Goal: Transaction & Acquisition: Purchase product/service

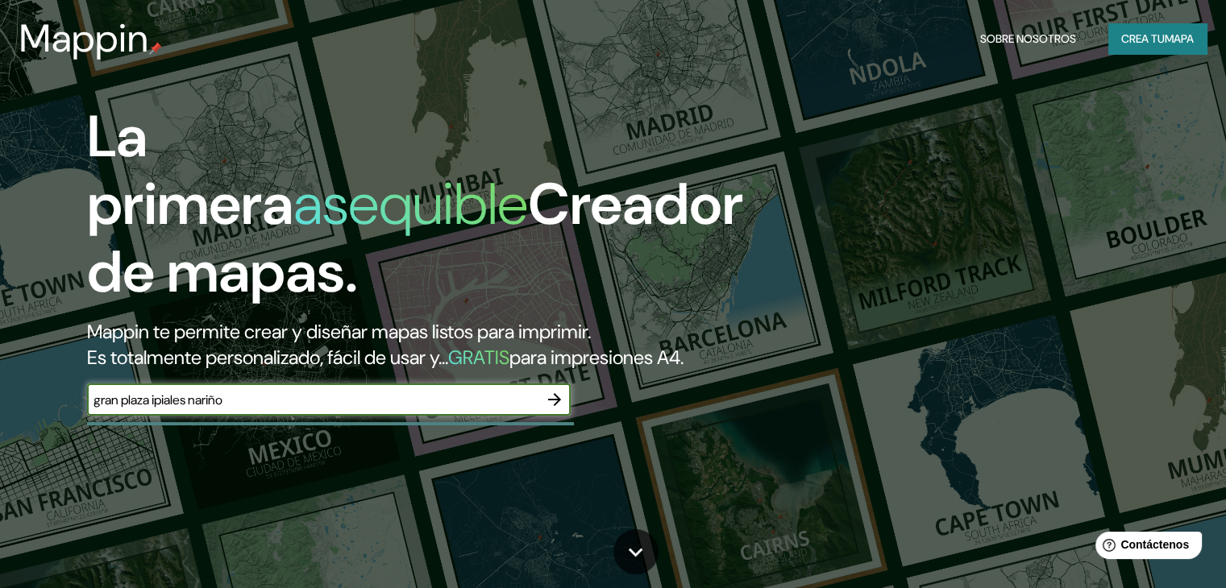
type input "gran plaza ipiales nariño"
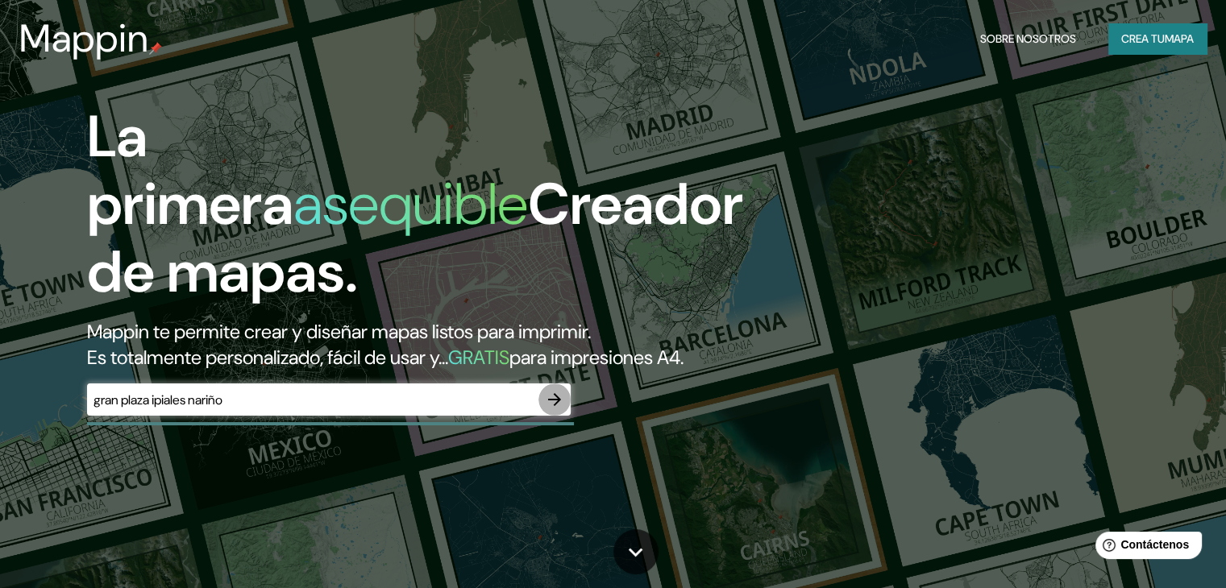
click at [555, 409] on icon "button" at bounding box center [554, 399] width 19 height 19
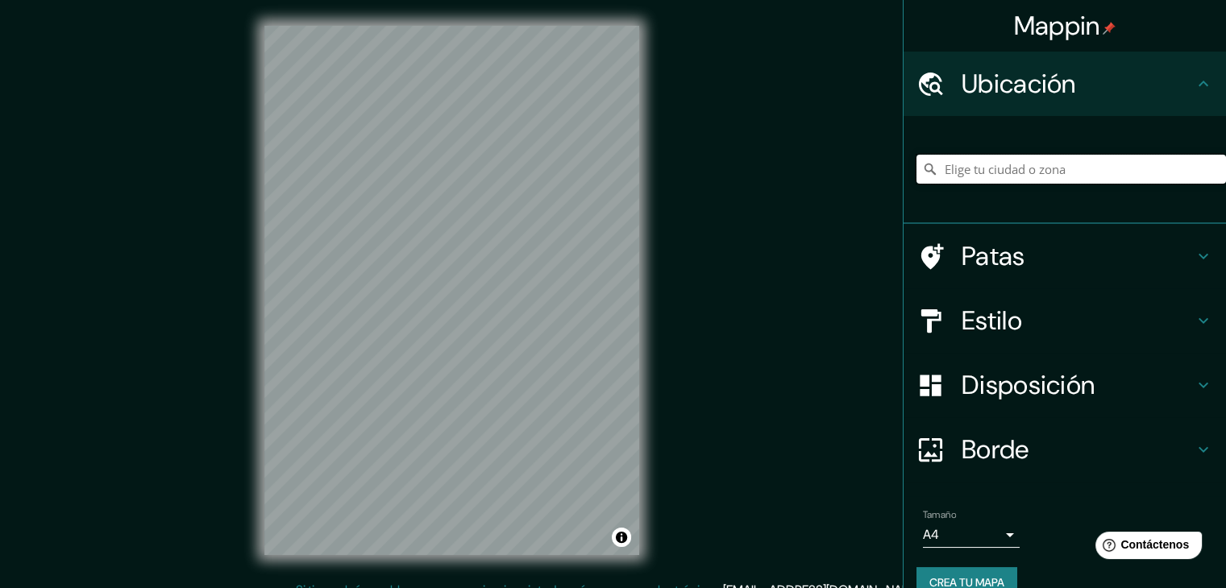
click at [975, 174] on input "Elige tu ciudad o zona" at bounding box center [1072, 169] width 310 height 29
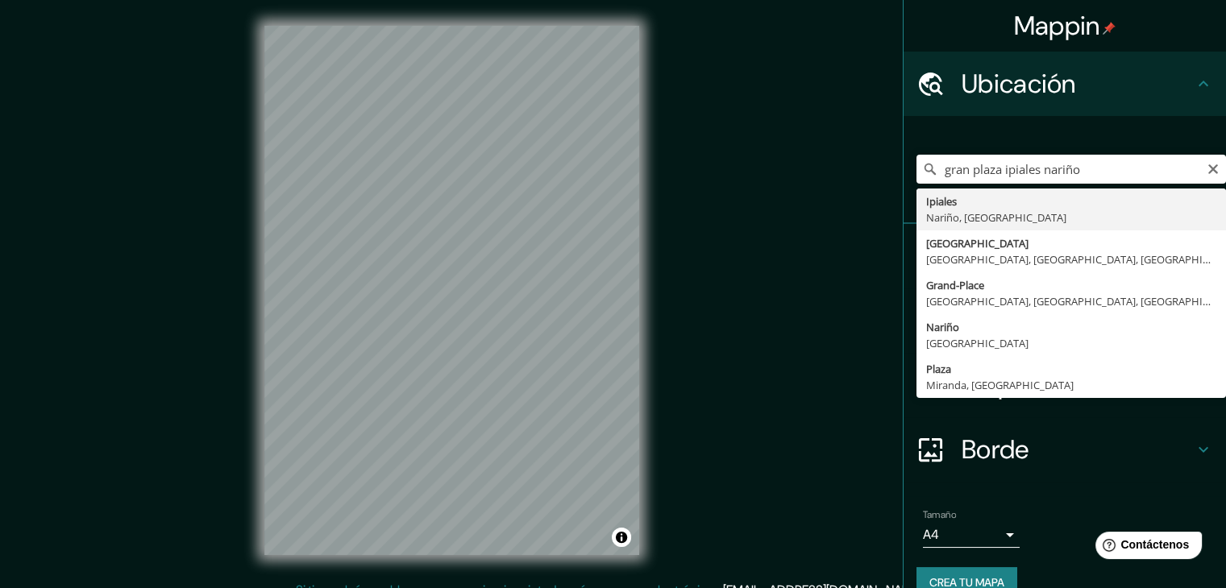
type input "Ipiales, [GEOGRAPHIC_DATA], [GEOGRAPHIC_DATA]"
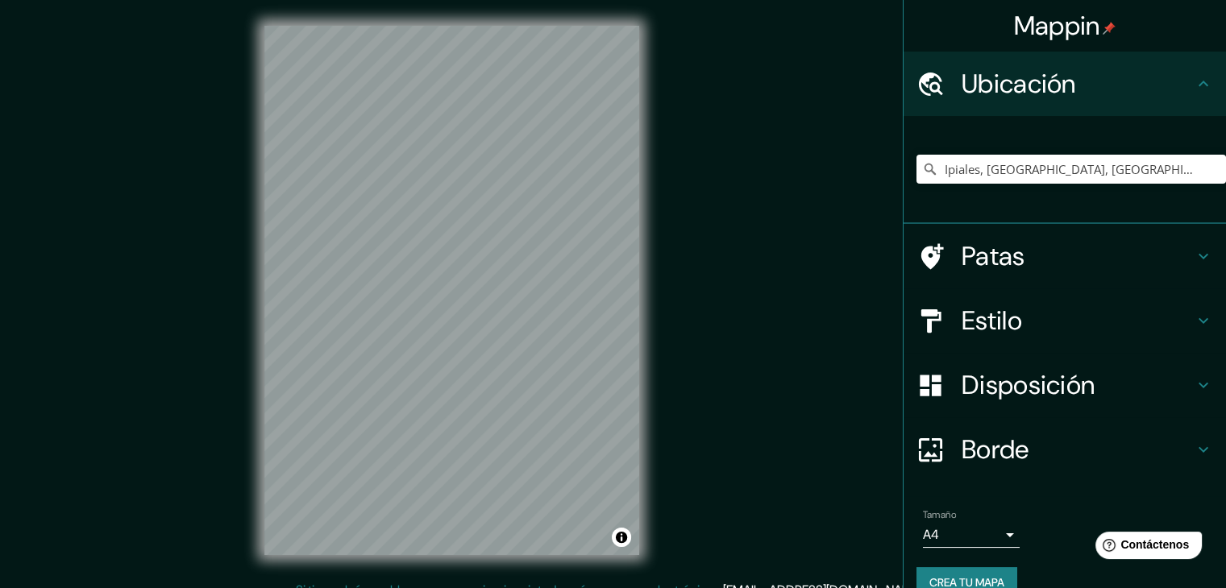
scroll to position [28, 0]
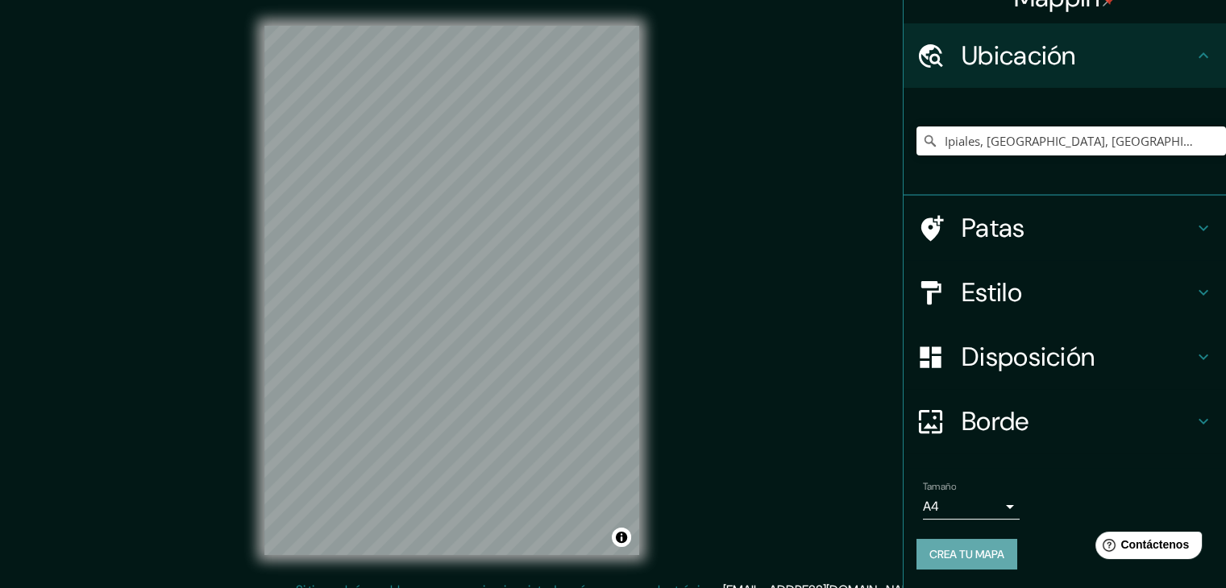
click at [962, 559] on font "Crea tu mapa" at bounding box center [966, 554] width 75 height 15
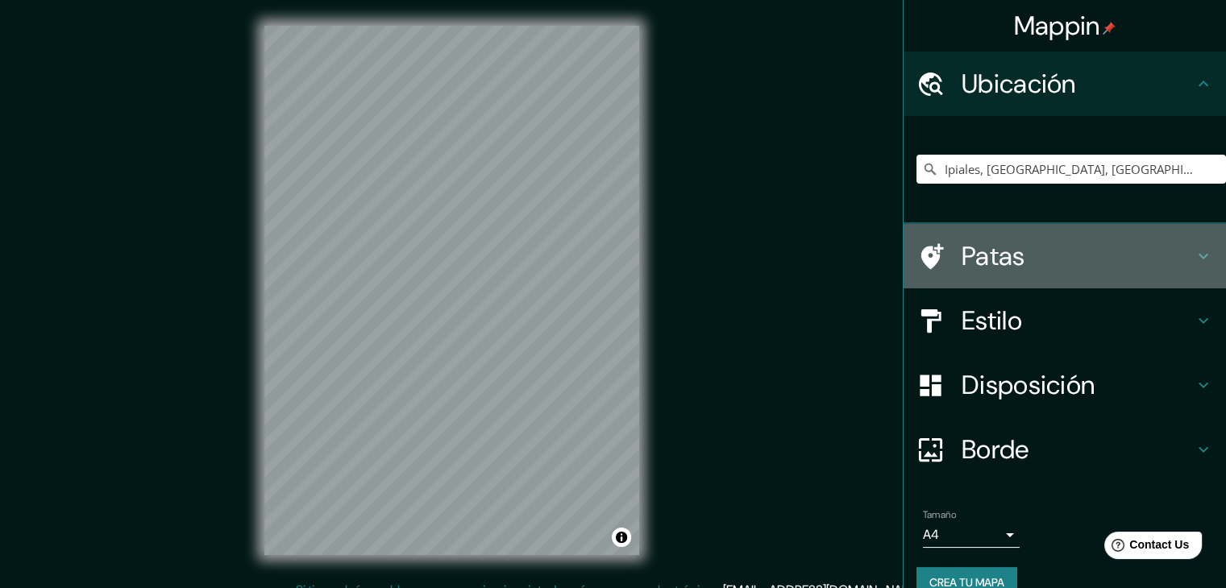
click at [1194, 264] on icon at bounding box center [1203, 256] width 19 height 19
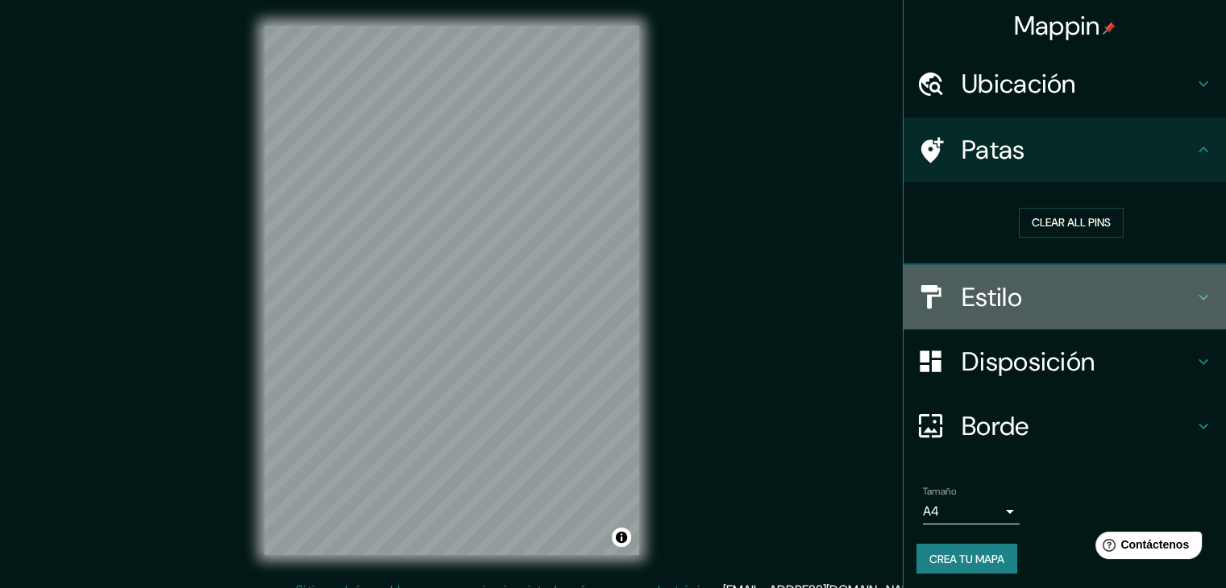
click at [1199, 294] on icon at bounding box center [1204, 297] width 10 height 6
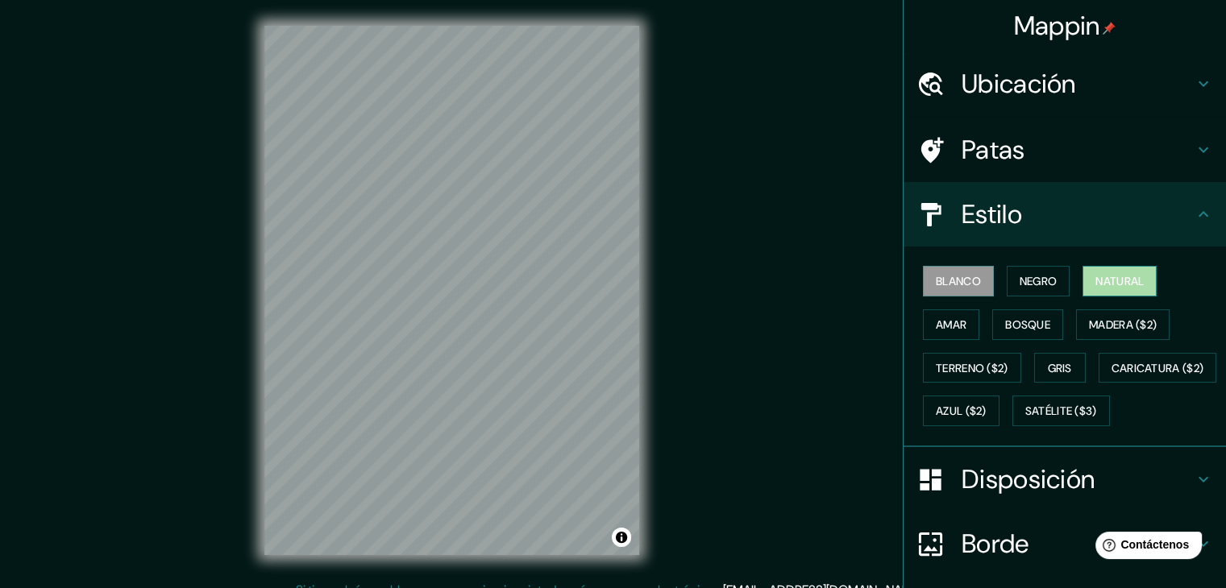
click at [1131, 289] on font "Natural" at bounding box center [1119, 281] width 48 height 21
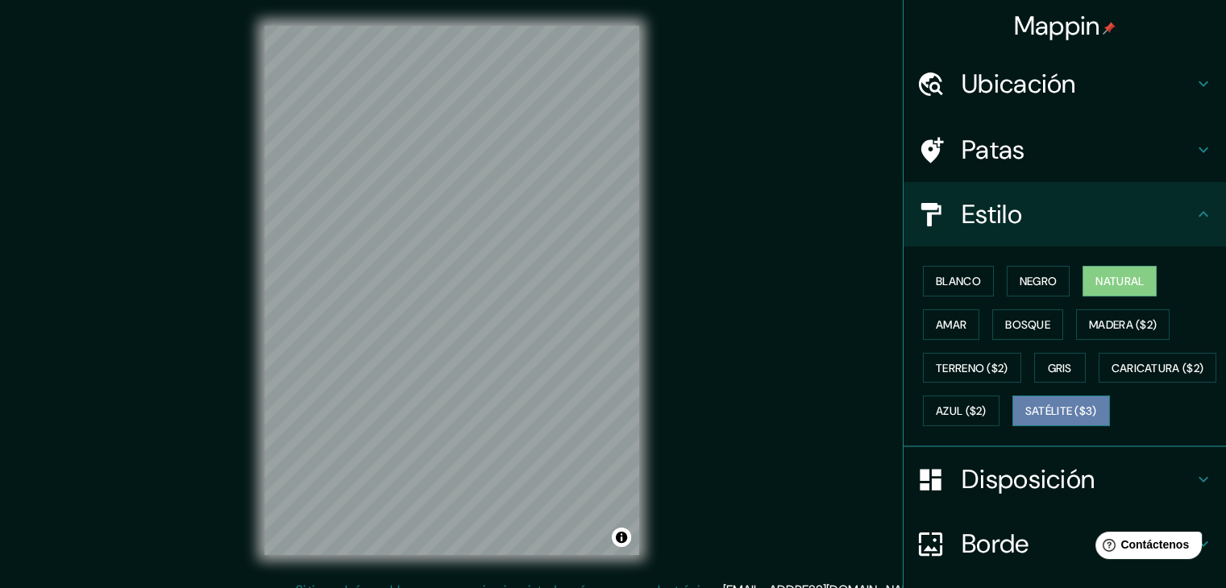
click at [1025, 419] on font "Satélite ($3)" at bounding box center [1061, 412] width 72 height 15
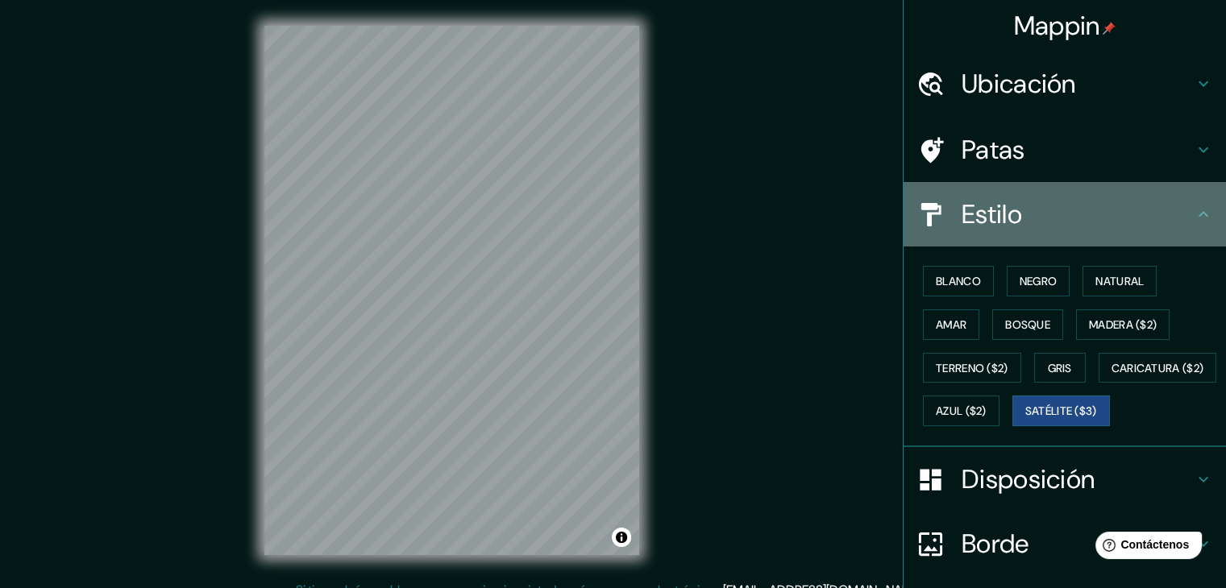
click at [1199, 216] on icon at bounding box center [1203, 214] width 19 height 19
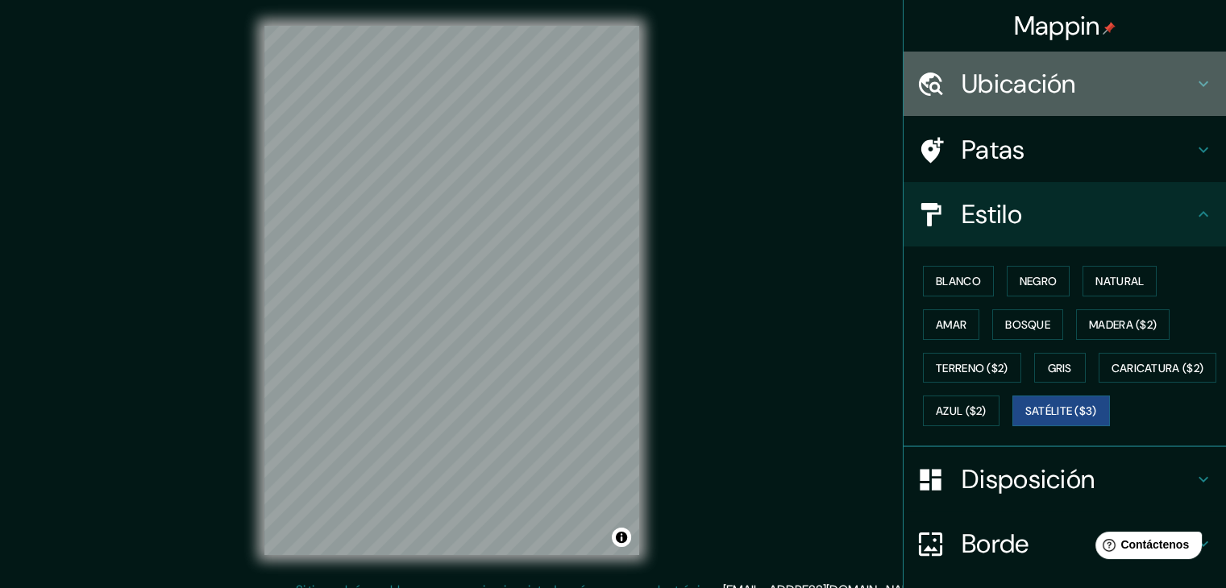
click at [1194, 75] on icon at bounding box center [1203, 83] width 19 height 19
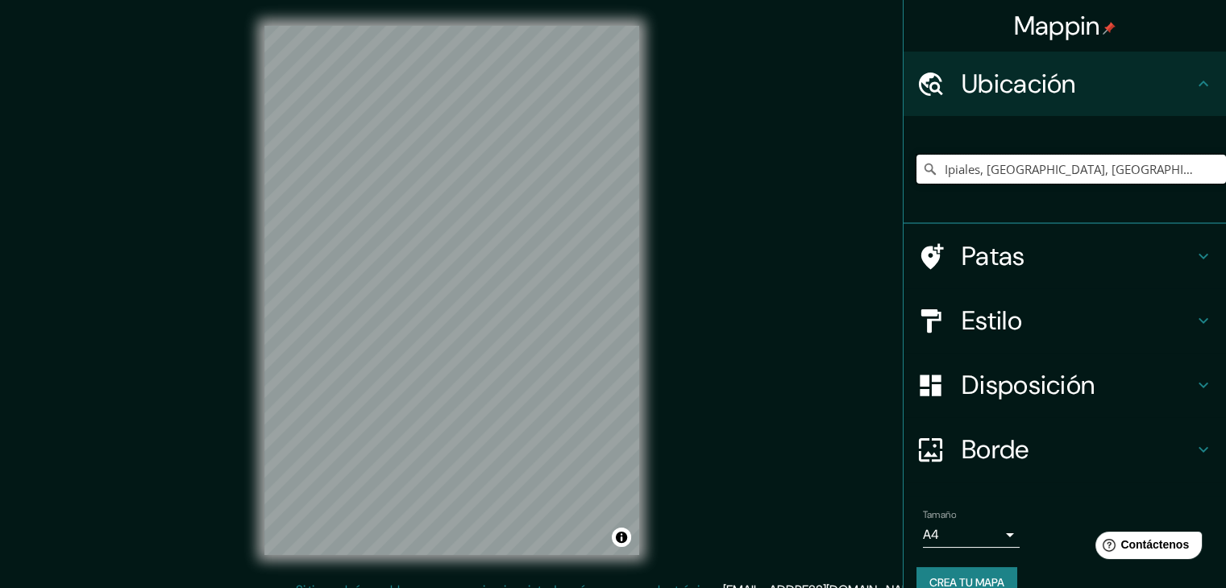
click at [1097, 168] on input "Ipiales, [GEOGRAPHIC_DATA], [GEOGRAPHIC_DATA]" at bounding box center [1072, 169] width 310 height 29
click at [1083, 168] on input "Ipiales, [GEOGRAPHIC_DATA], [GEOGRAPHIC_DATA]" at bounding box center [1072, 169] width 310 height 29
click at [922, 170] on icon at bounding box center [930, 169] width 16 height 16
click at [770, 260] on div "Mappin Ubicación Ipiales, [GEOGRAPHIC_DATA], [GEOGRAPHIC_DATA] Patas Estilo Dis…" at bounding box center [613, 303] width 1226 height 607
click at [796, 374] on div "Mappin Ubicación Ipiales, [GEOGRAPHIC_DATA], [GEOGRAPHIC_DATA] Patas Estilo Dis…" at bounding box center [613, 303] width 1226 height 607
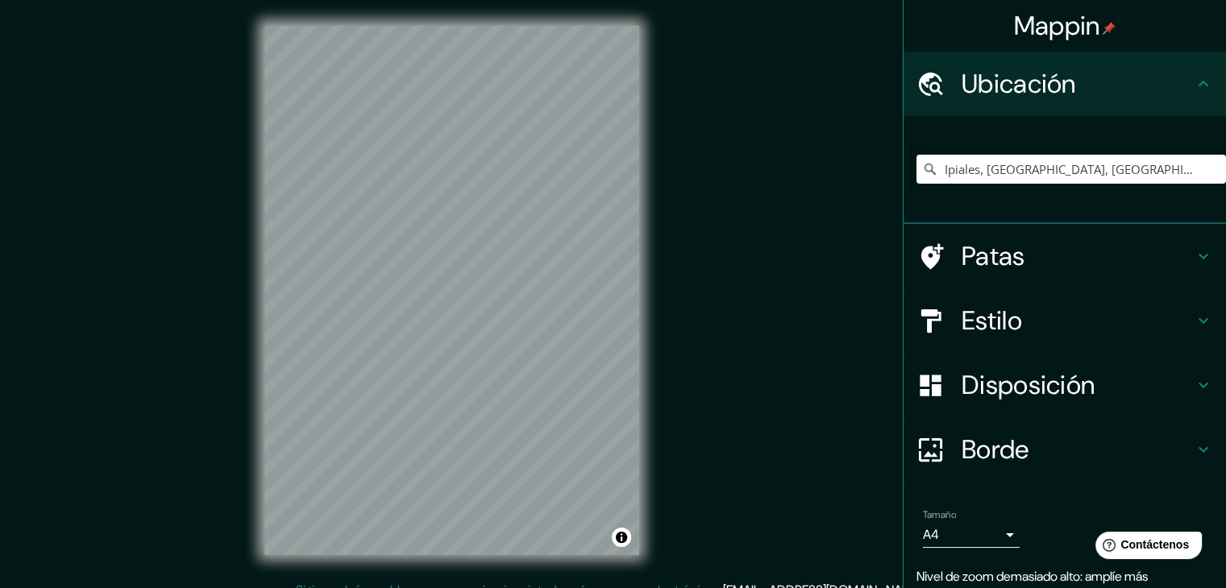
click at [663, 434] on div "© Mapbox © OpenStreetMap Improve this map © Maxar" at bounding box center [452, 290] width 426 height 581
click at [664, 305] on div "© Mapbox © OpenStreetMap Improve this map © Maxar" at bounding box center [452, 290] width 426 height 581
click at [719, 230] on div "Mappin Ubicación Ipiales, [GEOGRAPHIC_DATA], [GEOGRAPHIC_DATA] Patas Estilo Dis…" at bounding box center [613, 303] width 1226 height 607
click at [698, 306] on div "Mappin Ubicación Ipiales, [GEOGRAPHIC_DATA], [GEOGRAPHIC_DATA] Patas Estilo Dis…" at bounding box center [613, 303] width 1226 height 607
click at [822, 408] on div "Mappin Ubicación Ipiales, [GEOGRAPHIC_DATA], [GEOGRAPHIC_DATA] Patas Estilo Dis…" at bounding box center [613, 303] width 1226 height 607
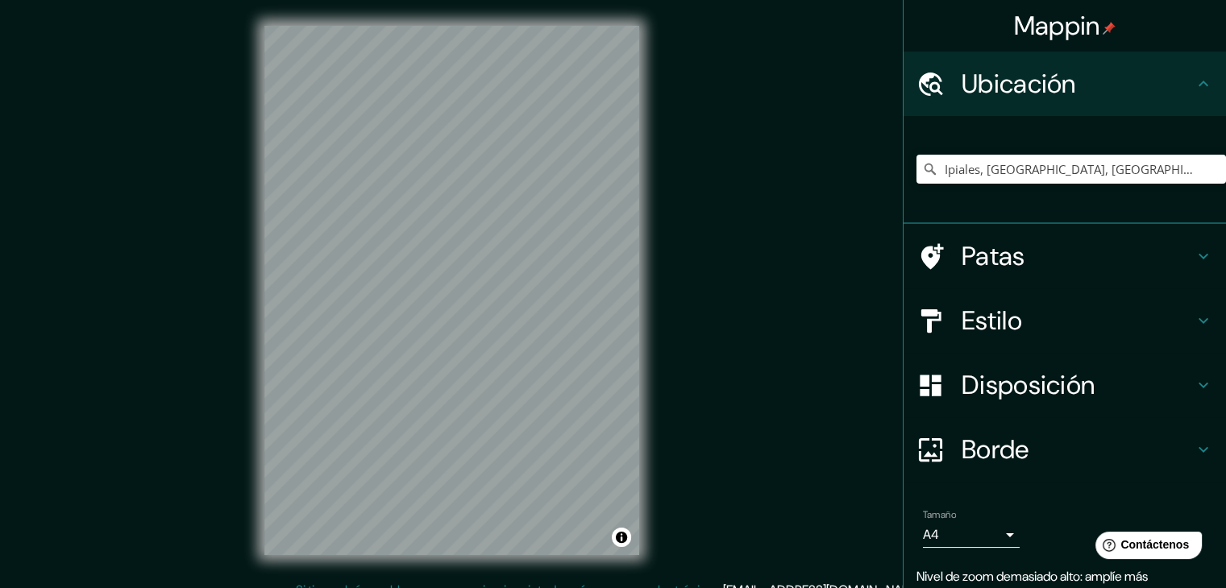
drag, startPoint x: 667, startPoint y: 399, endPoint x: 660, endPoint y: 393, distance: 8.6
click at [660, 393] on div "Mappin Ubicación Ipiales, [GEOGRAPHIC_DATA], [GEOGRAPHIC_DATA] Patas Estilo Dis…" at bounding box center [613, 303] width 1226 height 607
click at [967, 169] on input "Ipiales, [GEOGRAPHIC_DATA], [GEOGRAPHIC_DATA]" at bounding box center [1072, 169] width 310 height 29
drag, startPoint x: 1106, startPoint y: 156, endPoint x: 1096, endPoint y: 172, distance: 18.1
click at [1096, 172] on input "Ipiales, [GEOGRAPHIC_DATA], [GEOGRAPHIC_DATA]" at bounding box center [1072, 169] width 310 height 29
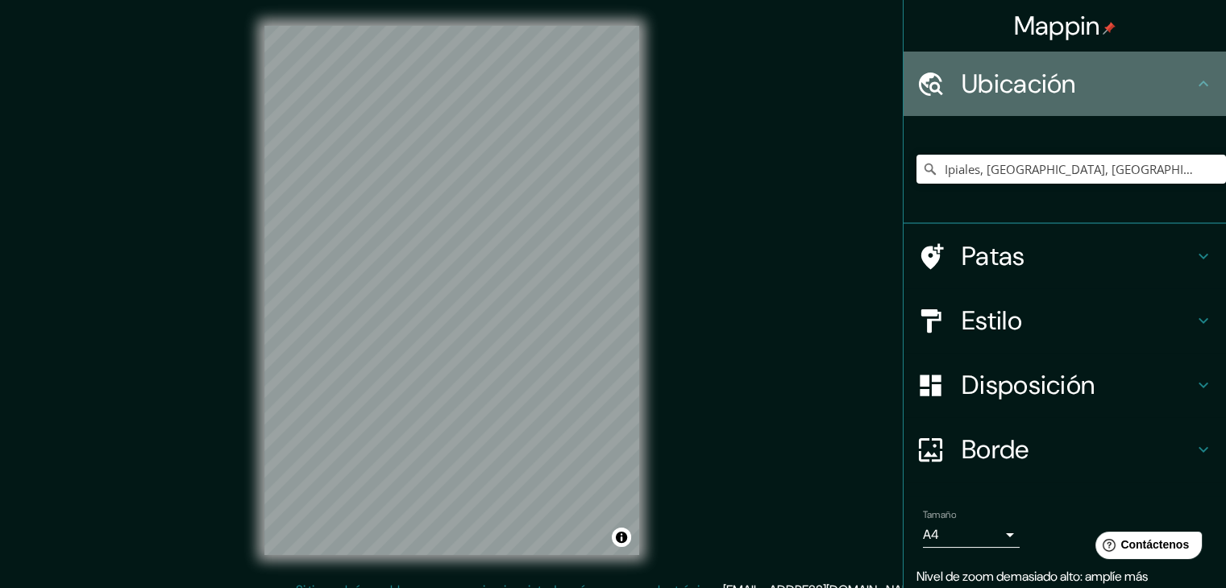
click at [1199, 83] on icon at bounding box center [1204, 84] width 10 height 6
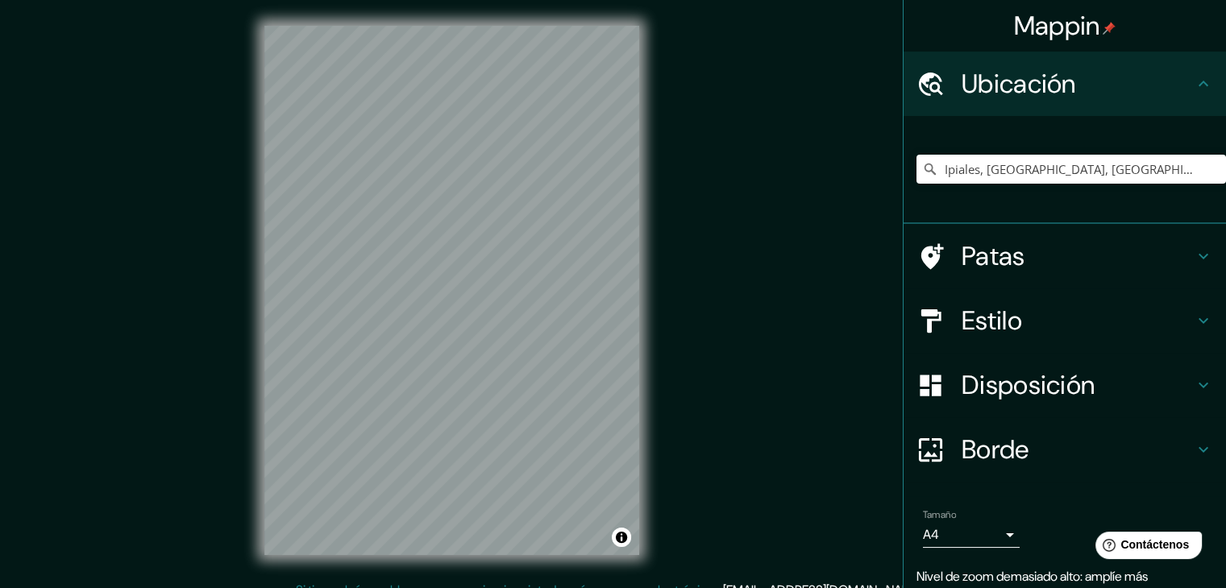
click at [1199, 83] on icon at bounding box center [1204, 84] width 10 height 6
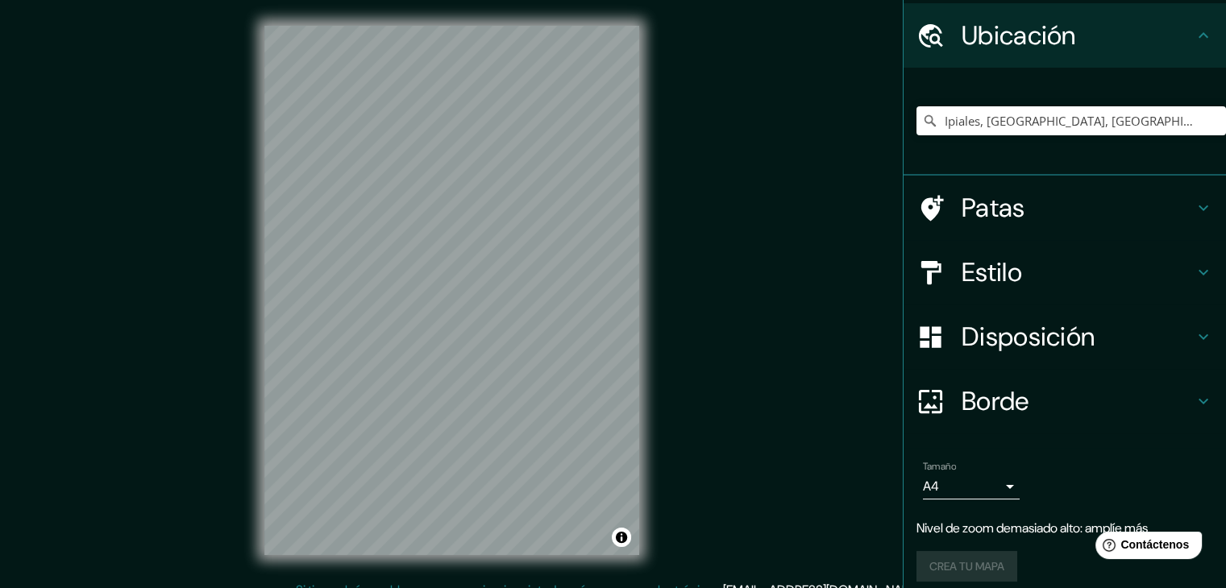
scroll to position [60, 0]
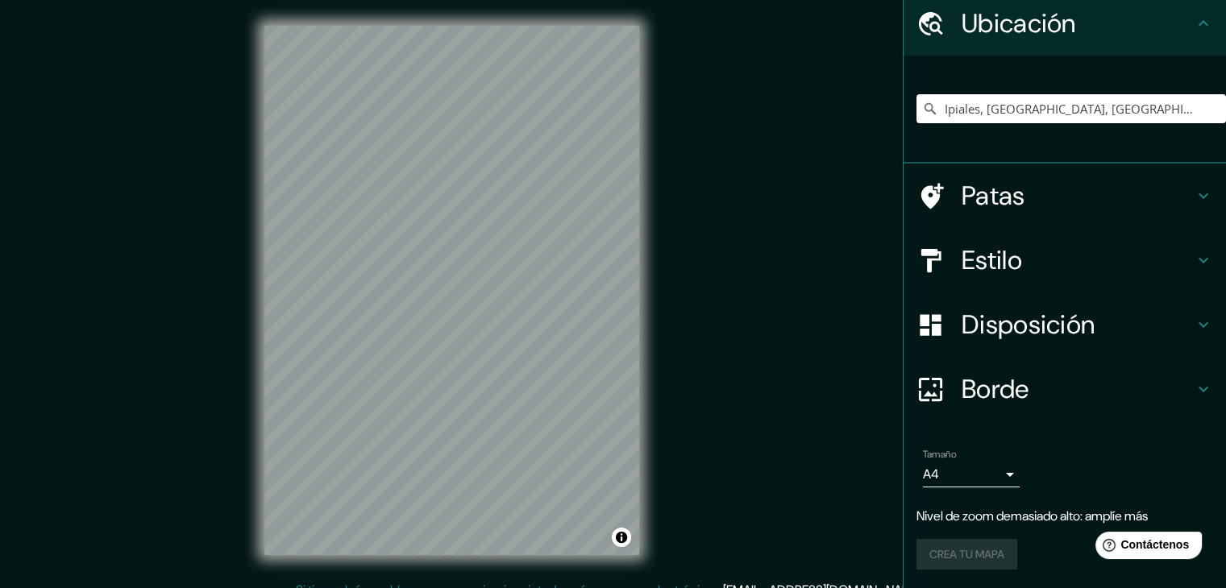
click at [1107, 102] on input "Ipiales, [GEOGRAPHIC_DATA], [GEOGRAPHIC_DATA]" at bounding box center [1072, 108] width 310 height 29
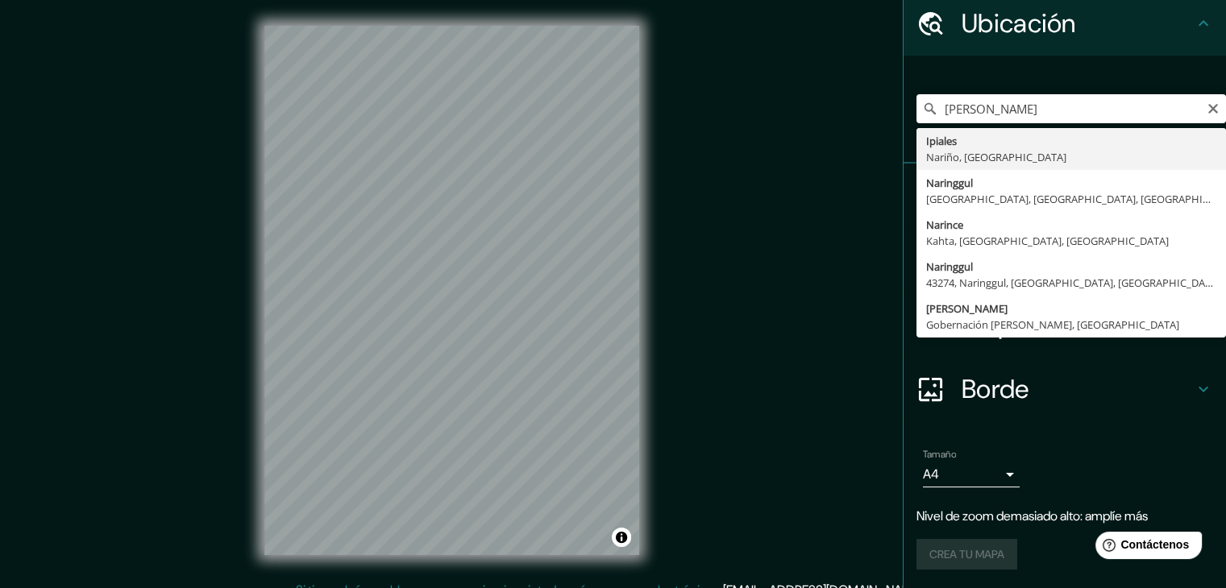
type input "Ipiales, [GEOGRAPHIC_DATA], [GEOGRAPHIC_DATA]"
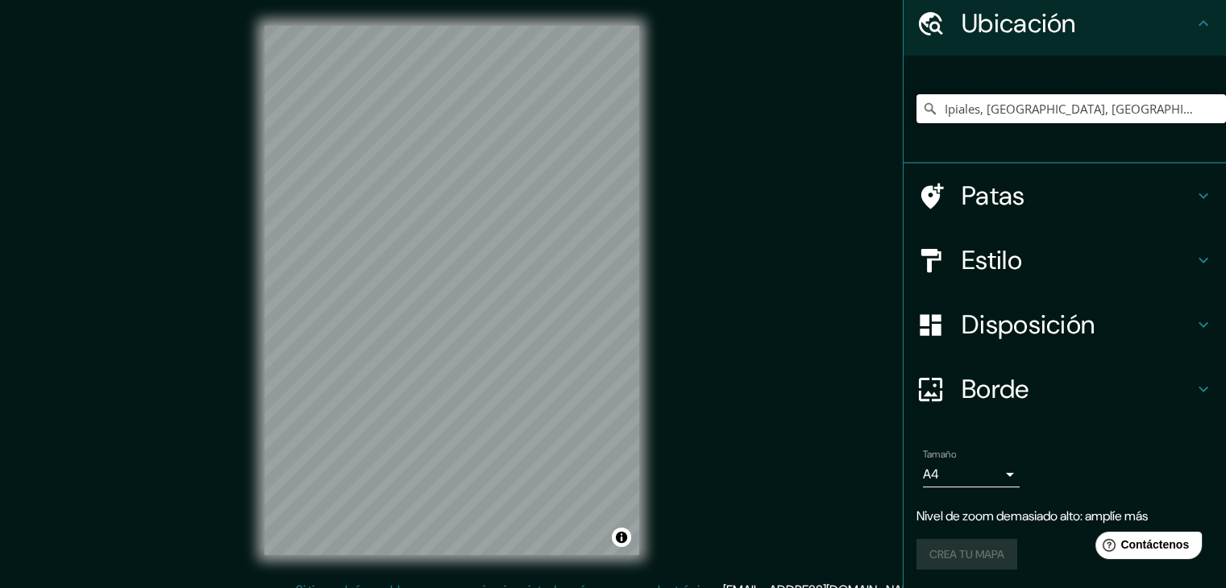
scroll to position [28, 0]
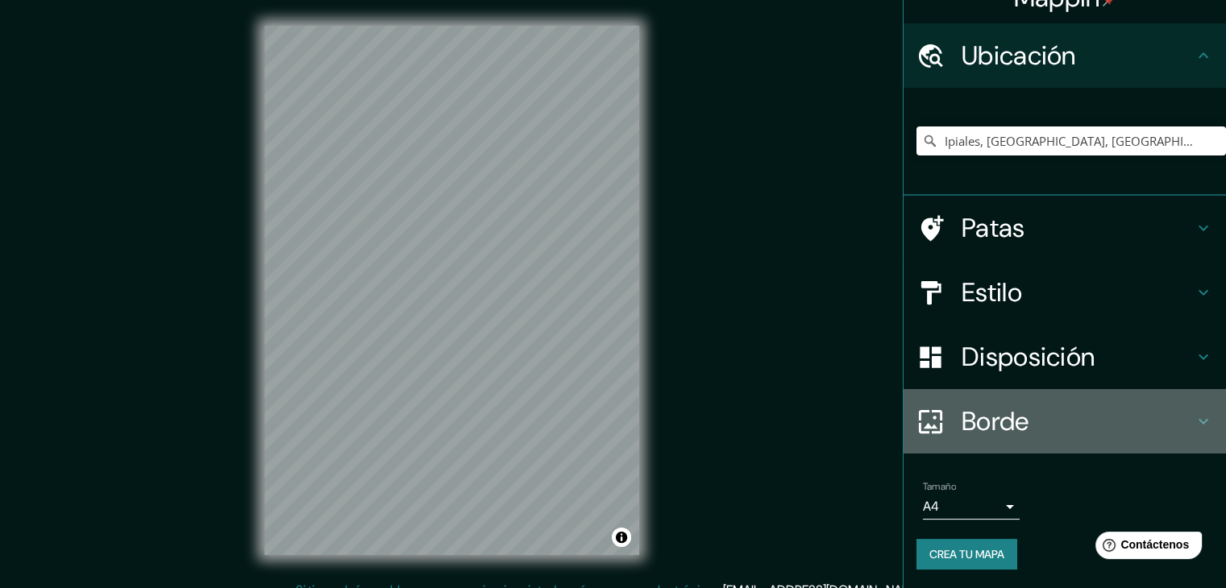
click at [1176, 407] on h4 "Borde" at bounding box center [1078, 421] width 232 height 32
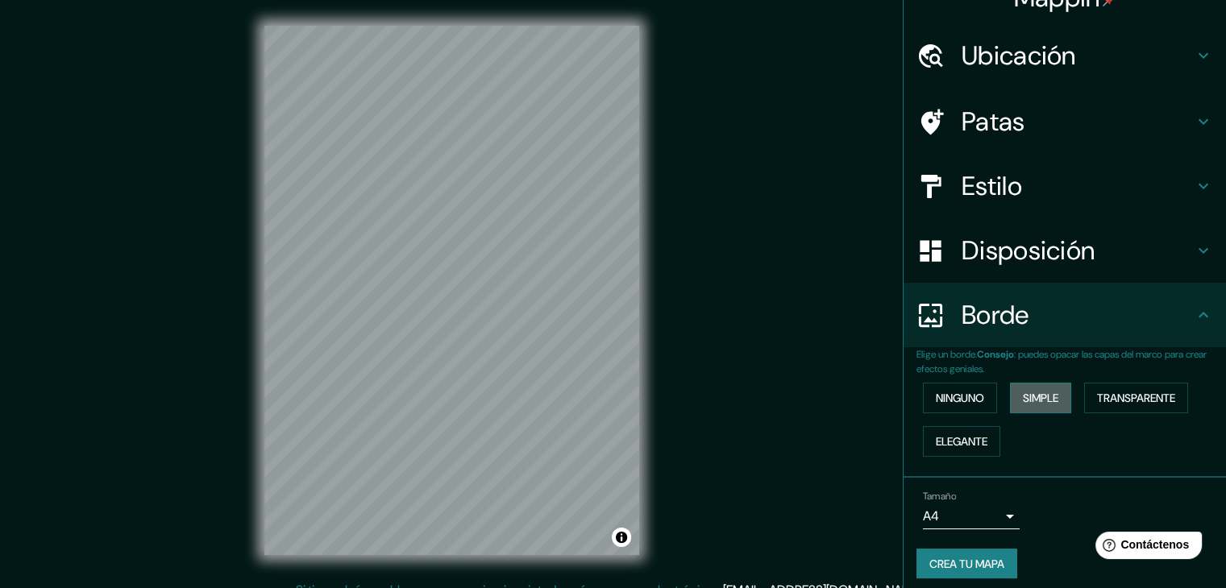
click at [1029, 408] on button "Simple" at bounding box center [1040, 398] width 61 height 31
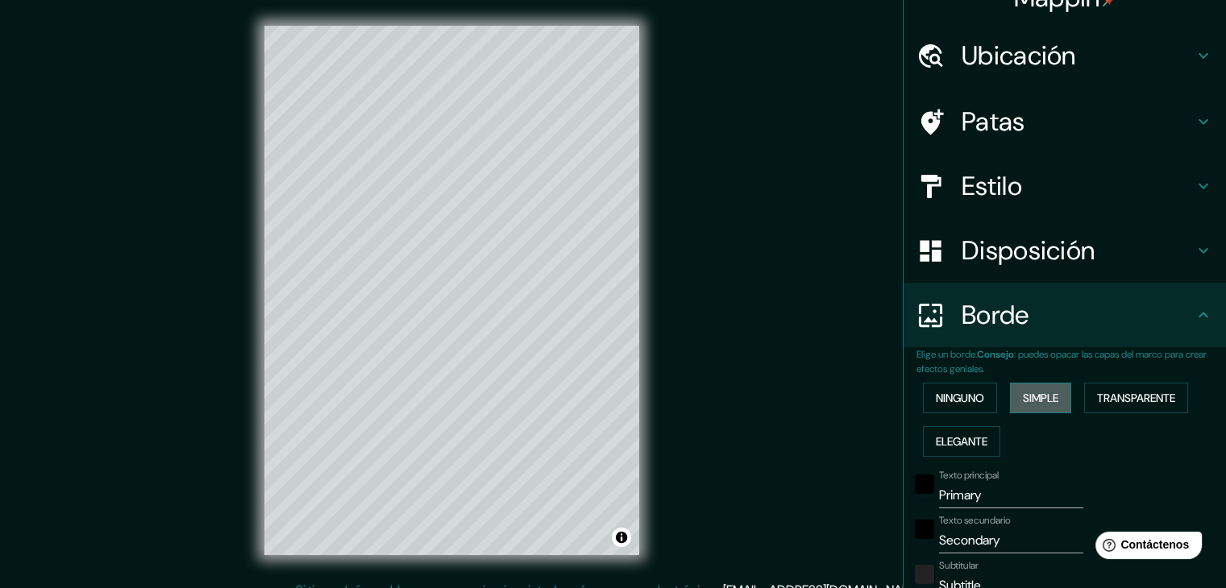
click at [1029, 408] on button "Simple" at bounding box center [1040, 398] width 61 height 31
type input "37"
click at [950, 400] on font "Ninguno" at bounding box center [960, 398] width 48 height 15
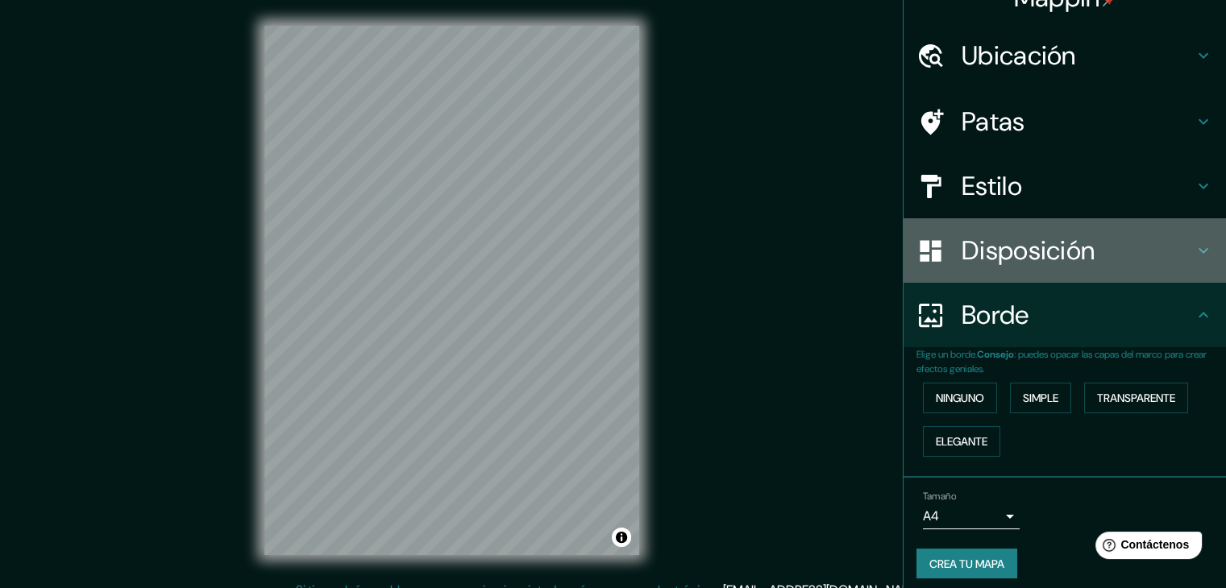
click at [1172, 262] on h4 "Disposición" at bounding box center [1078, 251] width 232 height 32
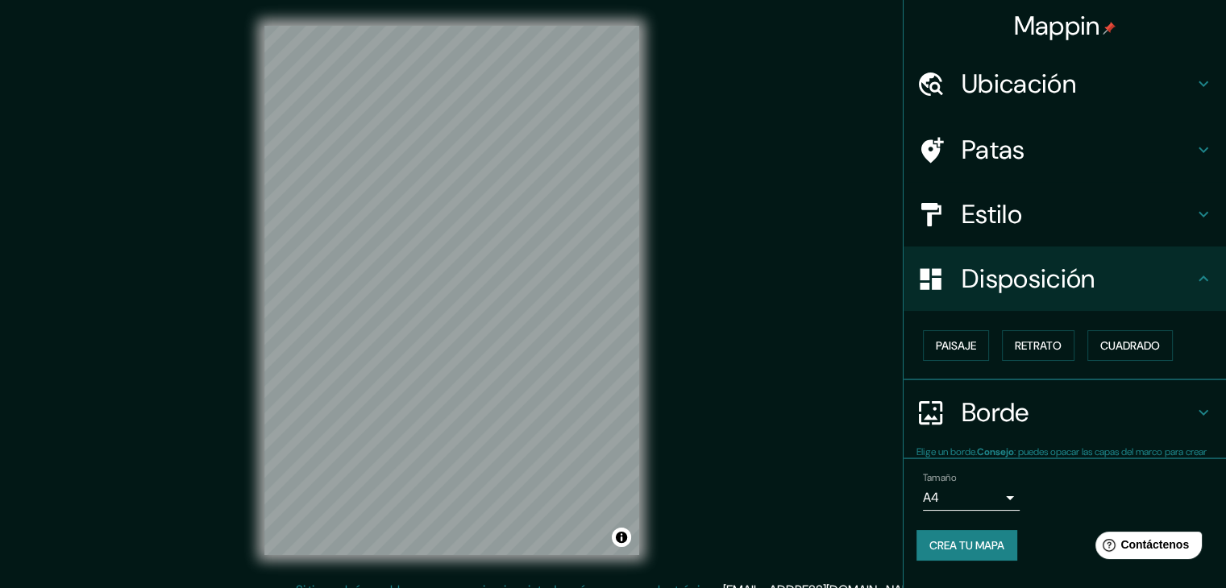
scroll to position [0, 0]
click at [980, 339] on button "Paisaje" at bounding box center [956, 345] width 66 height 31
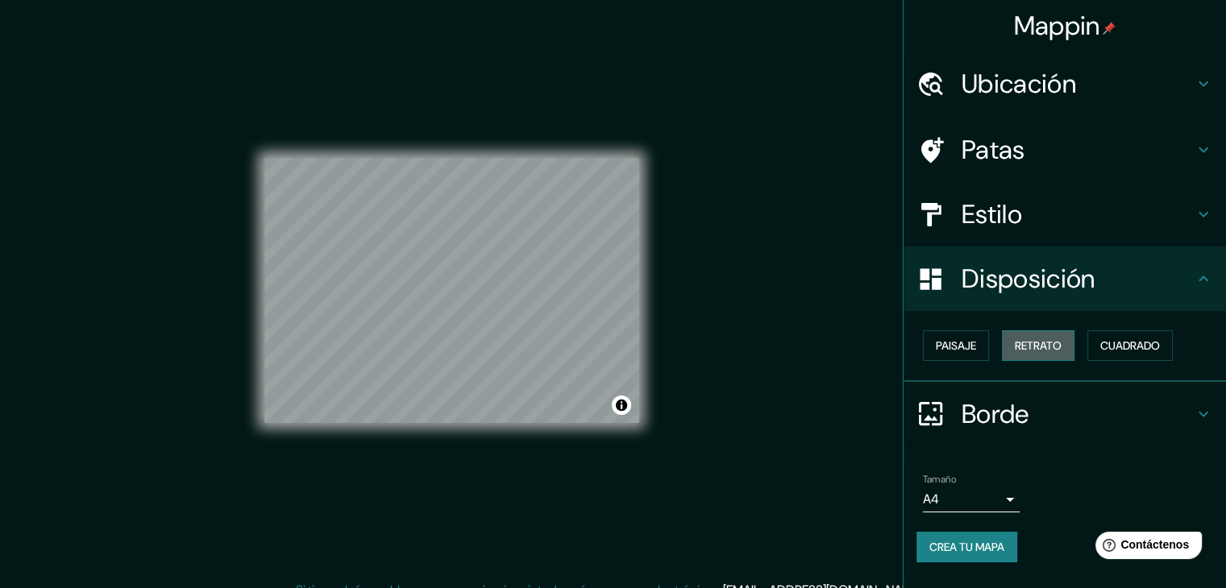
click at [1041, 333] on button "Retrato" at bounding box center [1038, 345] width 73 height 31
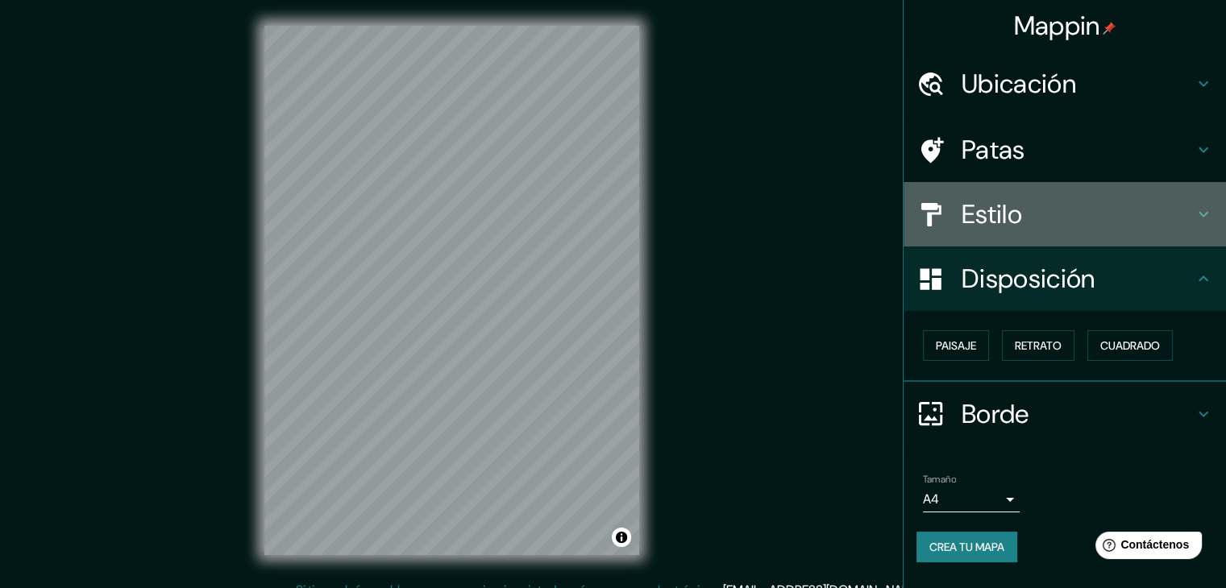
click at [1129, 226] on h4 "Estilo" at bounding box center [1078, 214] width 232 height 32
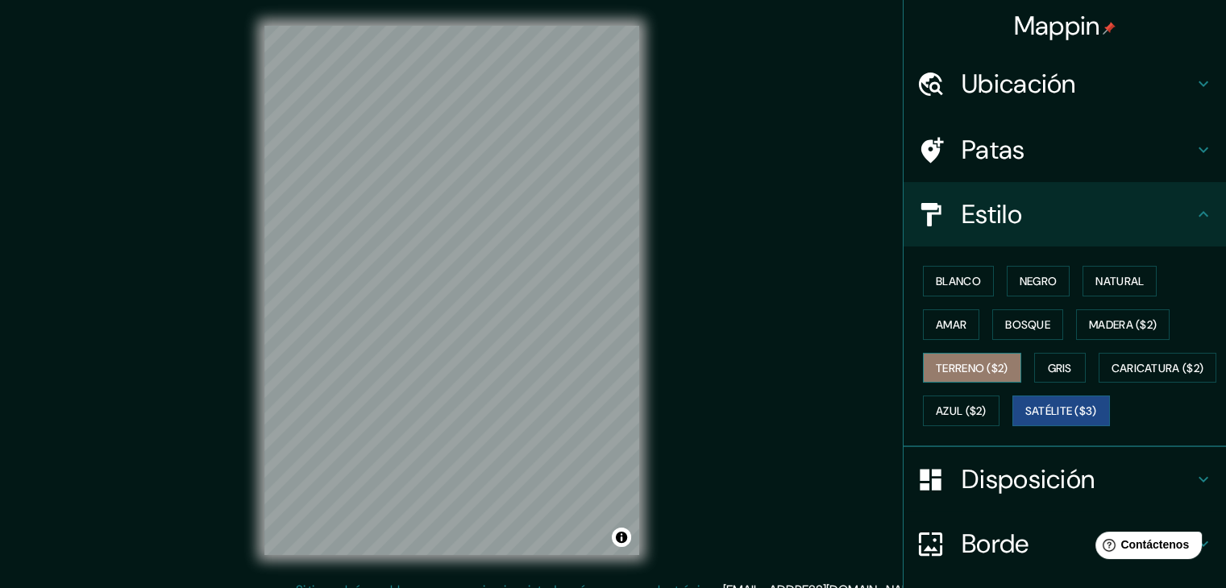
click at [996, 364] on font "Terreno ($2)" at bounding box center [972, 368] width 73 height 15
